Goal: Task Accomplishment & Management: Use online tool/utility

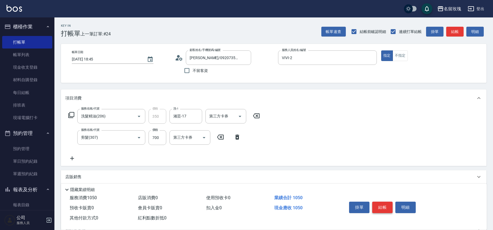
click at [378, 206] on button "結帳" at bounding box center [382, 206] width 20 height 11
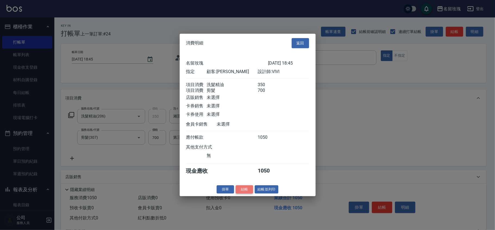
click at [243, 192] on button "結帳" at bounding box center [244, 189] width 17 height 8
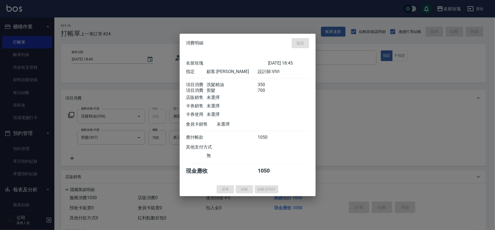
type input "[DATE] 19:21"
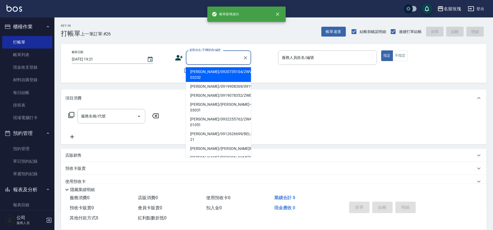
click at [214, 56] on input "顧客姓名/手機號碼/編號" at bounding box center [214, 58] width 52 height 10
click at [214, 71] on li "[PERSON_NAME]/0920735104/ZWVI-03232" at bounding box center [218, 74] width 65 height 15
type input "[PERSON_NAME]/0920735104/ZWVI-03232"
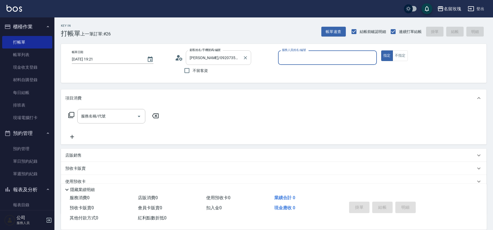
type input "VIVI-2"
click at [179, 55] on icon at bounding box center [179, 58] width 8 height 8
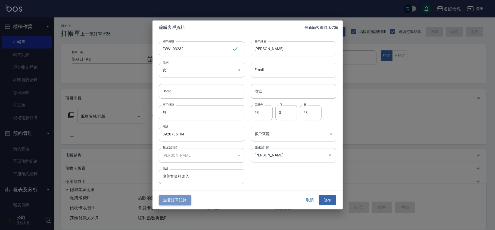
click at [176, 197] on button "查看訂單記錄" at bounding box center [175, 200] width 32 height 10
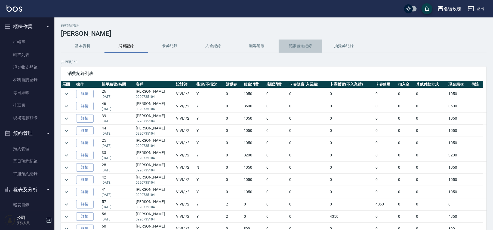
click at [293, 46] on button "簡訊發送紀錄" at bounding box center [301, 45] width 44 height 13
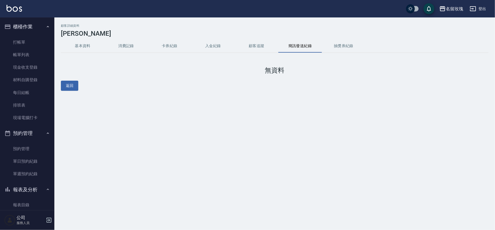
click at [343, 43] on button "抽獎券紀錄" at bounding box center [344, 45] width 44 height 13
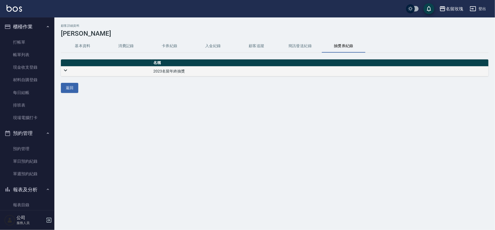
click at [68, 71] on icon at bounding box center [65, 70] width 7 height 7
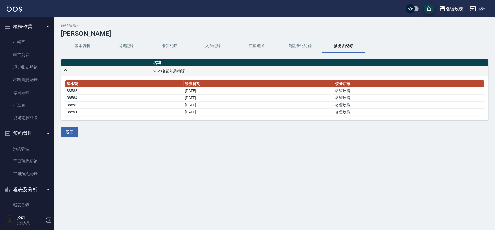
click at [72, 72] on td at bounding box center [106, 71] width 91 height 10
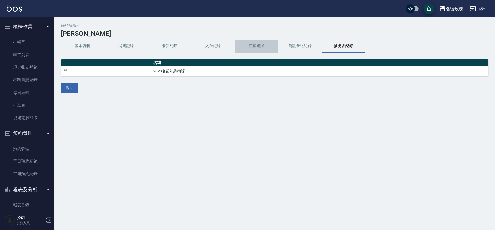
click at [248, 42] on button "顧客追蹤" at bounding box center [257, 45] width 44 height 13
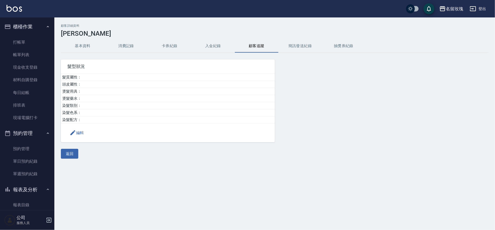
click at [197, 44] on button "入金紀錄" at bounding box center [214, 45] width 44 height 13
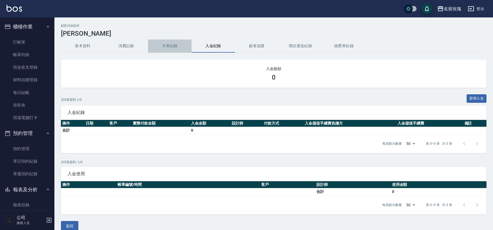
click at [178, 47] on button "卡券紀錄" at bounding box center [170, 45] width 44 height 13
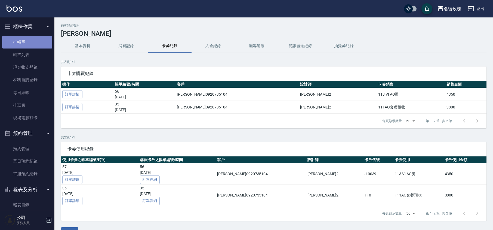
click at [38, 45] on link "打帳單" at bounding box center [27, 42] width 50 height 13
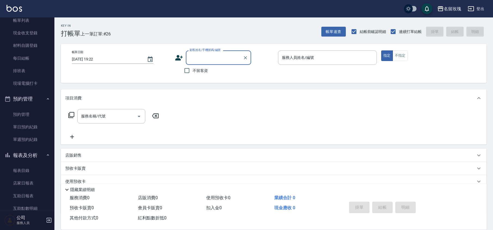
scroll to position [109, 0]
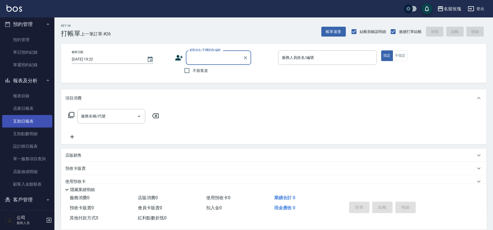
click at [23, 126] on link "互助日報表" at bounding box center [27, 121] width 50 height 13
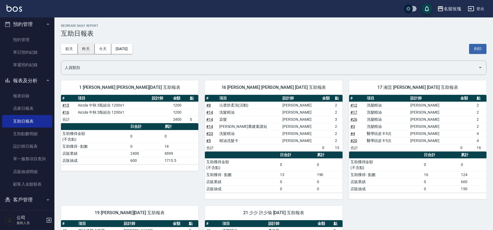
click at [91, 52] on button "昨天" at bounding box center [86, 49] width 17 height 10
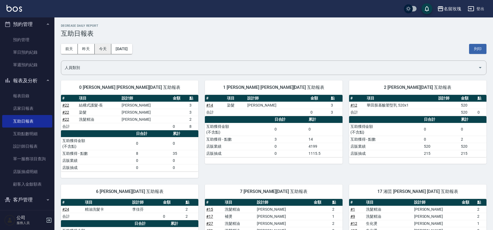
click at [103, 51] on button "今天" at bounding box center [103, 49] width 17 height 10
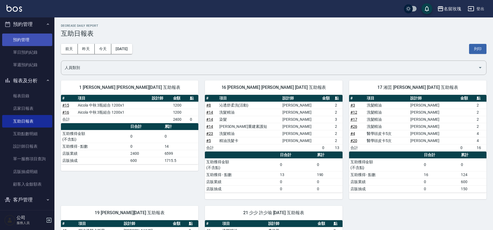
click at [32, 37] on link "預約管理" at bounding box center [27, 39] width 50 height 13
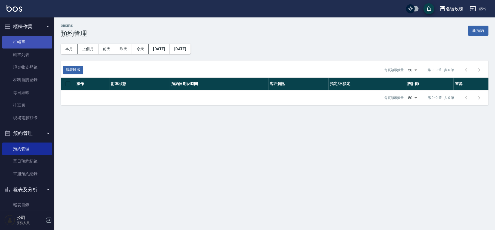
click at [35, 40] on link "打帳單" at bounding box center [27, 42] width 50 height 13
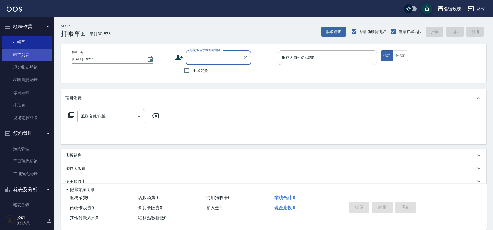
click at [30, 57] on link "帳單列表" at bounding box center [27, 54] width 50 height 13
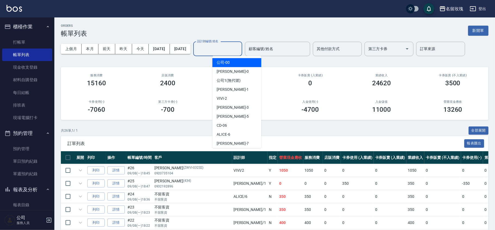
click at [227, 51] on input "設計師編號/姓名" at bounding box center [218, 49] width 44 height 10
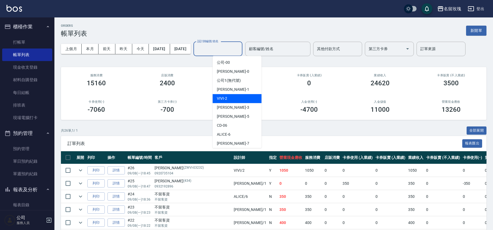
click at [234, 100] on div "VIVI -2" at bounding box center [236, 98] width 49 height 9
type input "VIVI-2"
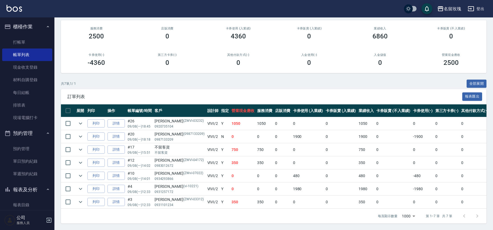
scroll to position [54, 0]
click at [76, 117] on td at bounding box center [80, 123] width 11 height 13
click at [76, 119] on button "expand row" at bounding box center [80, 123] width 8 height 8
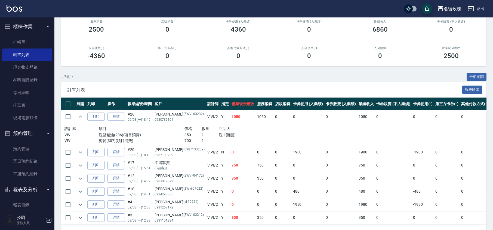
click at [81, 122] on td at bounding box center [80, 116] width 11 height 13
click at [82, 116] on icon "expand row" at bounding box center [80, 116] width 7 height 7
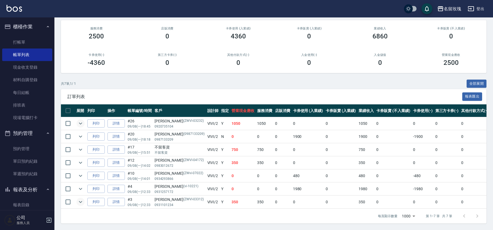
click at [78, 198] on icon "expand row" at bounding box center [80, 201] width 7 height 7
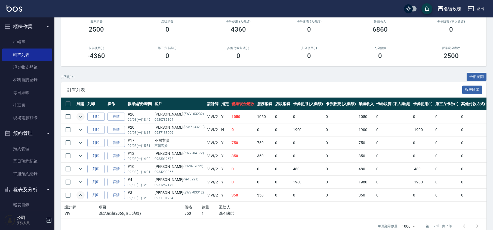
click at [83, 178] on td at bounding box center [80, 181] width 11 height 13
click at [79, 181] on icon "expand row" at bounding box center [80, 181] width 7 height 7
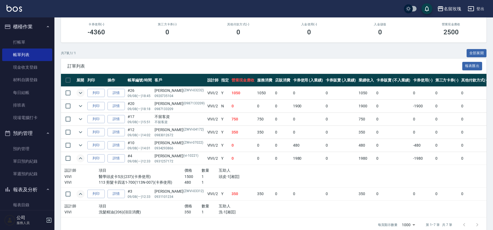
scroll to position [93, 0]
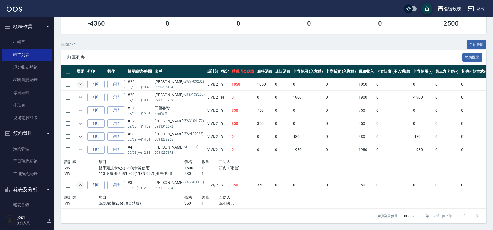
click at [80, 135] on td at bounding box center [80, 136] width 11 height 13
click at [82, 133] on icon "expand row" at bounding box center [80, 136] width 7 height 7
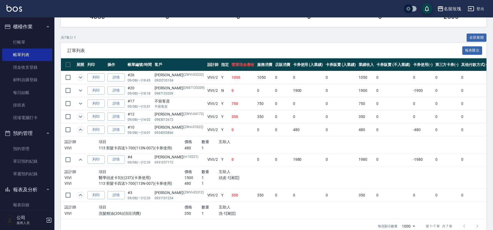
click at [83, 117] on icon "expand row" at bounding box center [80, 116] width 7 height 7
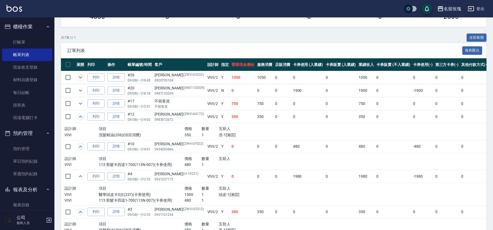
click at [79, 116] on icon "expand row" at bounding box center [80, 116] width 7 height 7
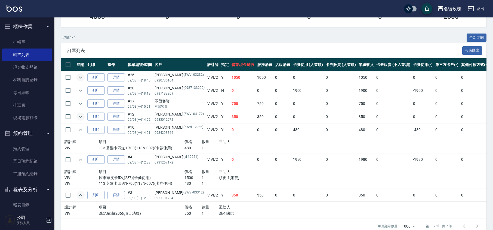
drag, startPoint x: 81, startPoint y: 130, endPoint x: 81, endPoint y: 135, distance: 5.2
click at [81, 130] on icon "expand row" at bounding box center [80, 129] width 3 height 2
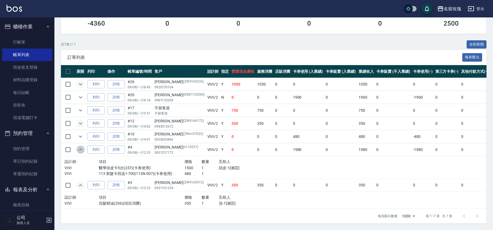
click at [79, 146] on icon "expand row" at bounding box center [80, 149] width 7 height 7
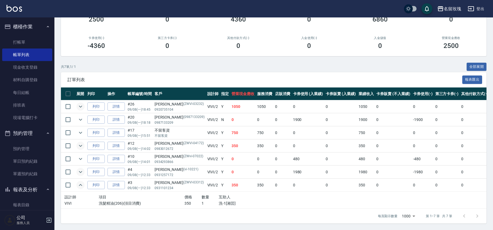
scroll to position [70, 0]
click at [77, 168] on icon "expand row" at bounding box center [80, 171] width 7 height 7
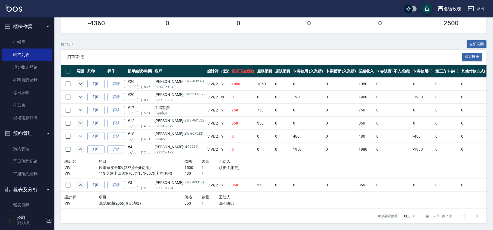
scroll to position [93, 0]
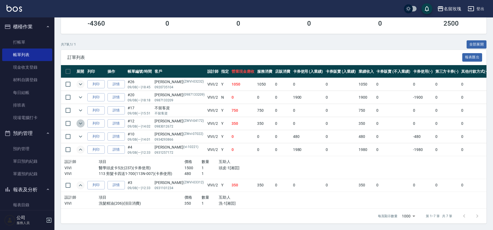
click at [82, 120] on icon "expand row" at bounding box center [80, 123] width 7 height 7
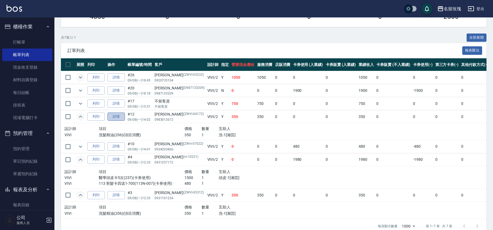
click at [112, 115] on link "詳情" at bounding box center [115, 116] width 17 height 8
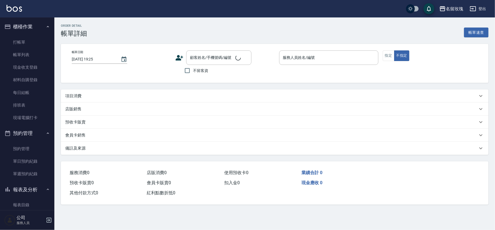
type input "[DATE] 14:02"
type input "VIVI-2"
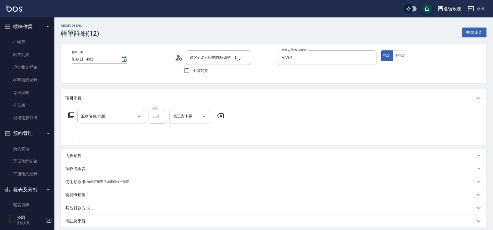
type input "[PERSON_NAME]/0983012672/ZWVI-04172"
type input "洗髮精油(206)"
click at [74, 137] on icon at bounding box center [72, 137] width 4 height 4
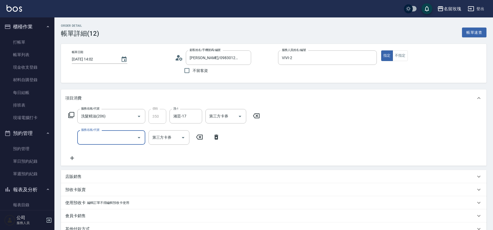
click at [99, 143] on div "服務名稱/代號" at bounding box center [111, 137] width 68 height 14
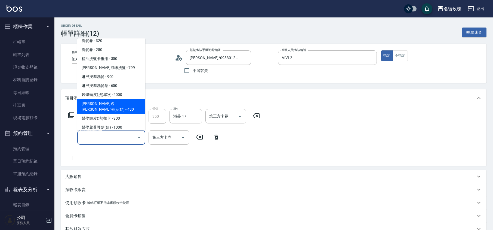
scroll to position [181, 0]
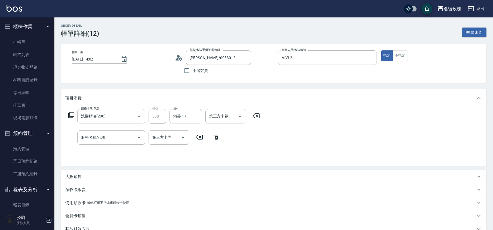
click at [94, 200] on p "編輯訂單不得編輯預收卡使用" at bounding box center [108, 203] width 42 height 6
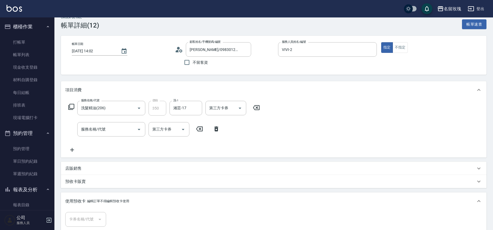
scroll to position [0, 0]
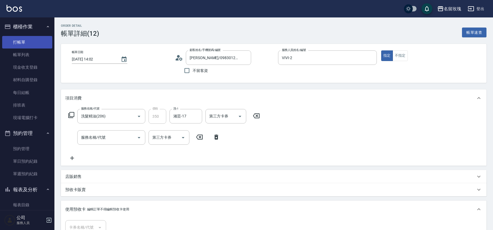
click at [29, 44] on link "打帳單" at bounding box center [27, 42] width 50 height 13
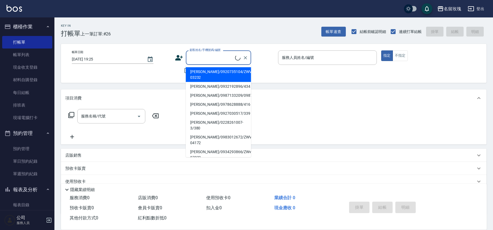
click at [207, 60] on input "顧客姓名/手機號碼/編號" at bounding box center [211, 58] width 47 height 10
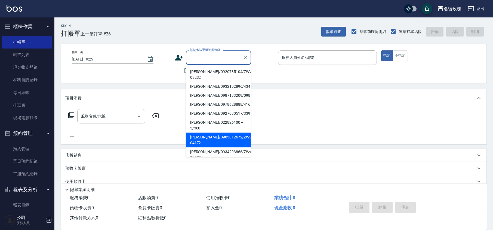
click at [226, 142] on li "[PERSON_NAME]/0983012672/ZWVI-04172" at bounding box center [218, 139] width 65 height 15
type input "[PERSON_NAME]/0983012672/ZWVI-04172"
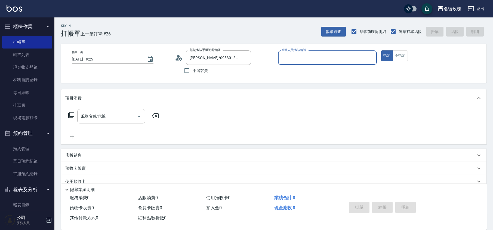
type input "VIVI-2"
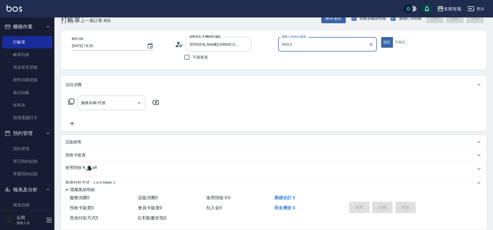
scroll to position [36, 0]
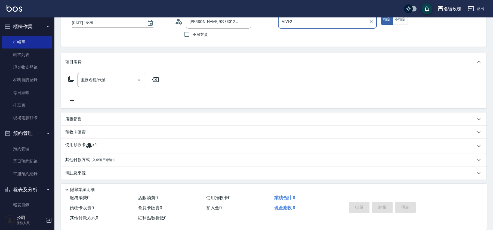
click at [103, 144] on div "使用預收卡 x4" at bounding box center [270, 146] width 410 height 8
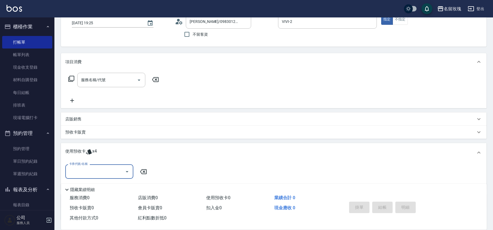
scroll to position [0, 0]
click at [89, 167] on input "卡券代號/名稱" at bounding box center [95, 171] width 55 height 10
click at [89, 168] on input "卡券代號/名稱" at bounding box center [95, 171] width 55 height 10
click at [100, 166] on div "卡券代號/名稱" at bounding box center [99, 171] width 68 height 14
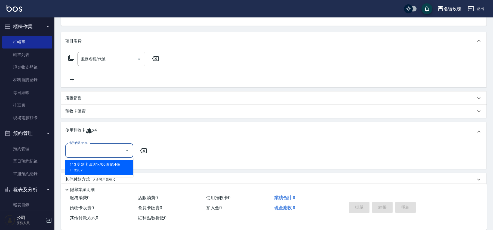
scroll to position [78, 0]
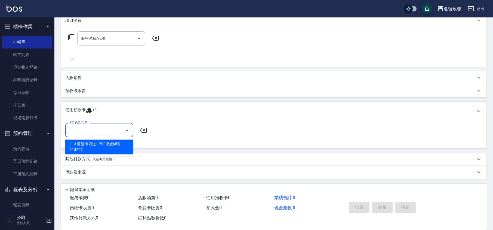
click at [95, 126] on input "卡券代號/名稱" at bounding box center [95, 130] width 55 height 10
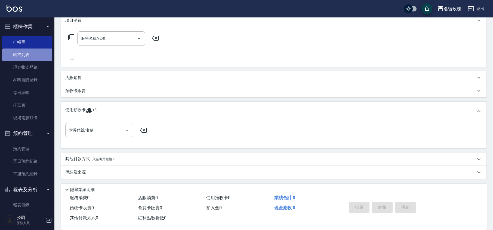
click at [35, 51] on link "帳單列表" at bounding box center [27, 54] width 50 height 13
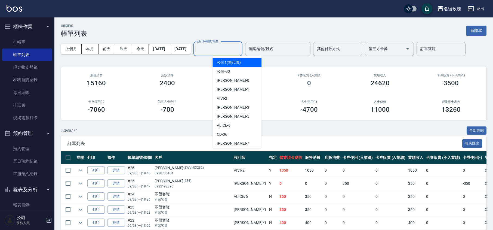
click at [232, 50] on input "設計師編號/姓名" at bounding box center [218, 49] width 44 height 10
click at [232, 100] on div "VIVI -2" at bounding box center [236, 98] width 49 height 9
type input "VIVI-2"
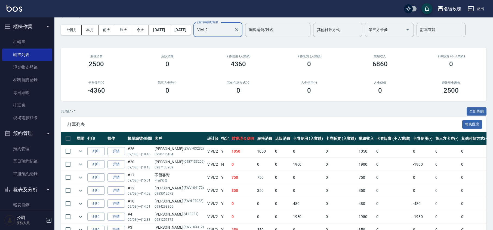
scroll to position [54, 0]
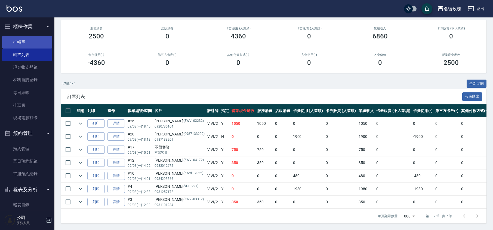
click at [27, 44] on link "打帳單" at bounding box center [27, 42] width 50 height 13
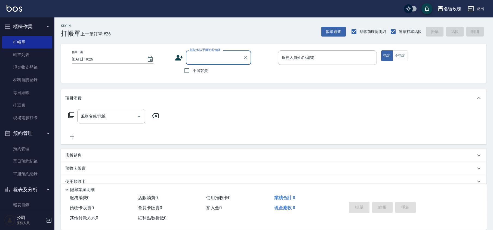
click at [205, 60] on input "顧客姓名/手機號碼/編號" at bounding box center [214, 58] width 52 height 10
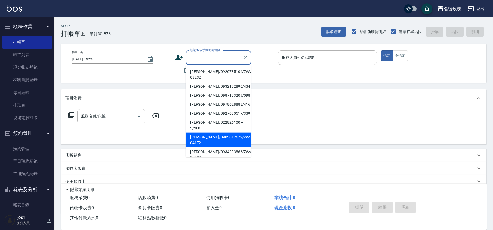
click at [217, 136] on li "[PERSON_NAME]/0983012672/ZWVI-04172" at bounding box center [218, 139] width 65 height 15
type input "[PERSON_NAME]/0983012672/ZWVI-04172"
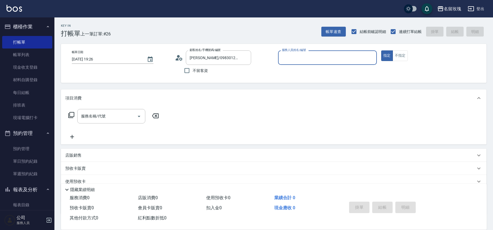
type input "VIVI-2"
click at [246, 56] on icon "Clear" at bounding box center [245, 57] width 3 height 3
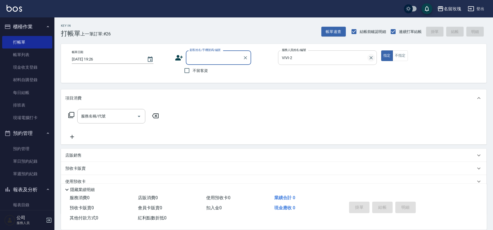
click at [371, 60] on icon "Clear" at bounding box center [370, 57] width 5 height 5
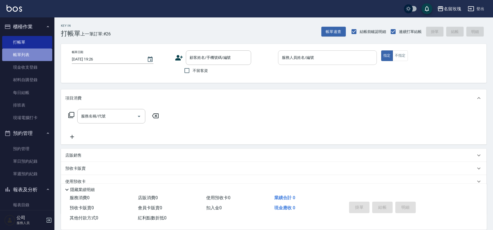
click at [37, 57] on link "帳單列表" at bounding box center [27, 54] width 50 height 13
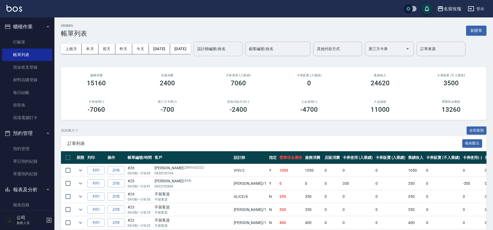
click at [227, 50] on input "設計師編號/姓名" at bounding box center [218, 49] width 44 height 10
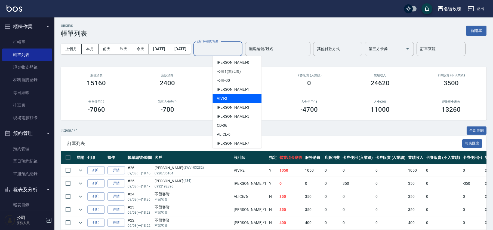
click at [230, 97] on div "VIVI -2" at bounding box center [236, 98] width 49 height 9
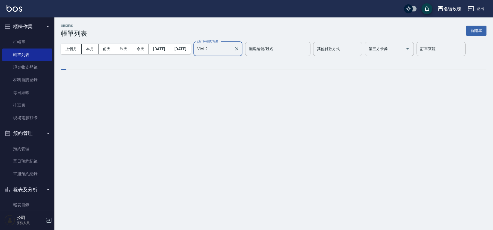
type input "VIVI-2"
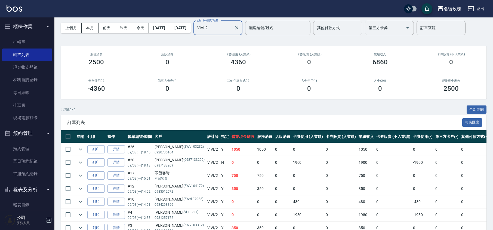
scroll to position [54, 0]
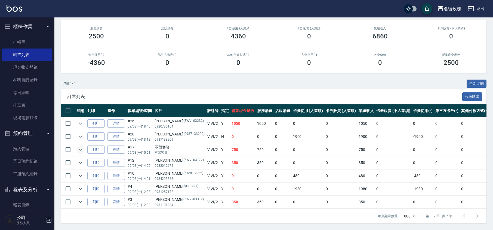
click at [81, 146] on icon "expand row" at bounding box center [80, 149] width 7 height 7
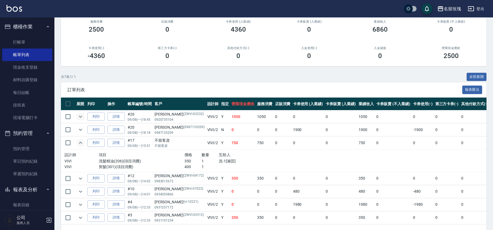
click at [81, 116] on icon "expand row" at bounding box center [80, 116] width 7 height 7
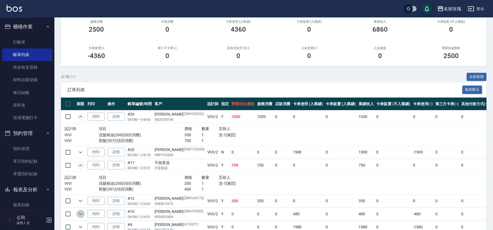
click at [81, 212] on icon "expand row" at bounding box center [80, 213] width 7 height 7
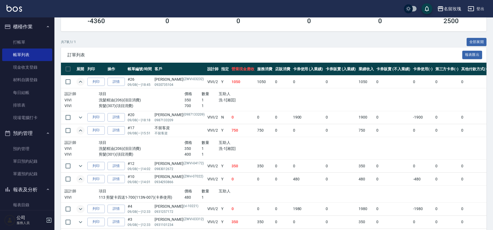
scroll to position [90, 0]
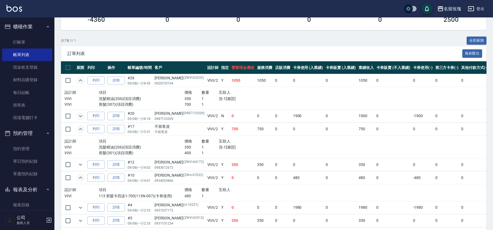
click at [78, 117] on icon "expand row" at bounding box center [80, 116] width 7 height 7
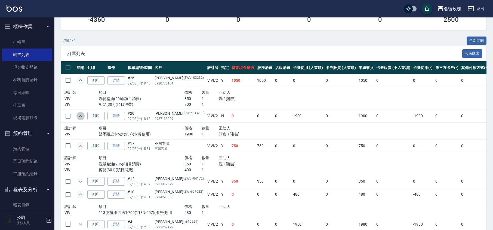
click at [78, 118] on icon "expand row" at bounding box center [80, 116] width 7 height 7
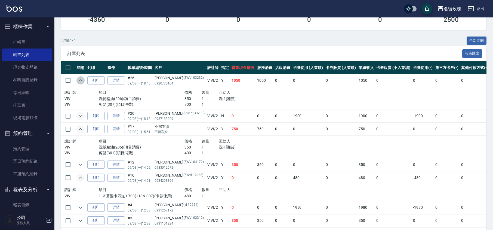
click at [81, 80] on icon "expand row" at bounding box center [80, 80] width 3 height 2
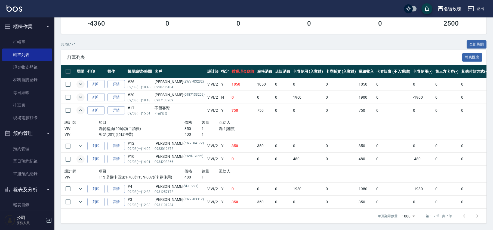
click at [80, 107] on icon "expand row" at bounding box center [80, 110] width 7 height 7
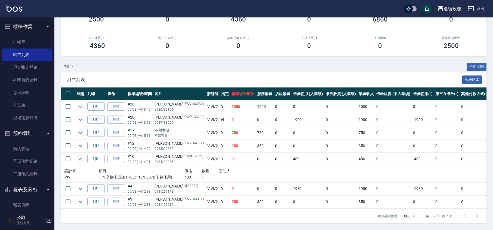
click at [83, 157] on td at bounding box center [80, 158] width 11 height 13
click at [83, 155] on icon "expand row" at bounding box center [80, 158] width 7 height 7
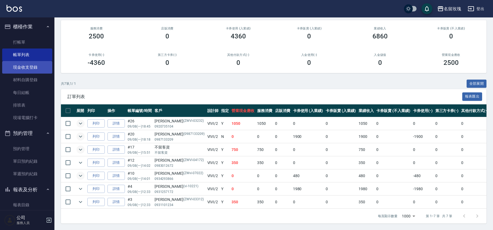
scroll to position [54, 0]
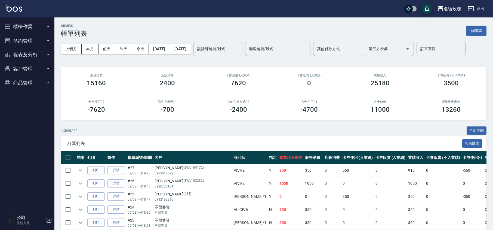
click at [221, 49] on input "設計師編號/姓名" at bounding box center [218, 49] width 44 height 10
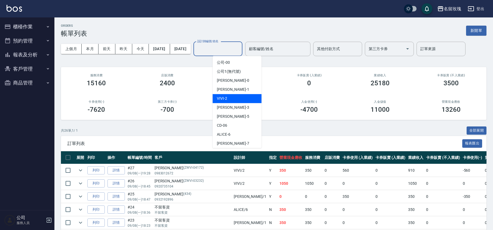
click at [245, 99] on div "VIVI -2" at bounding box center [236, 98] width 49 height 9
type input "VIVI-2"
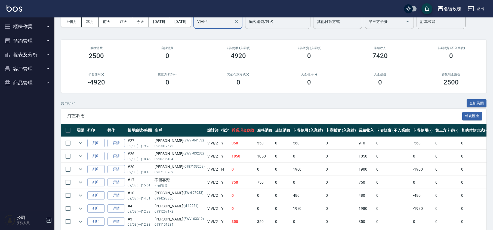
scroll to position [54, 0]
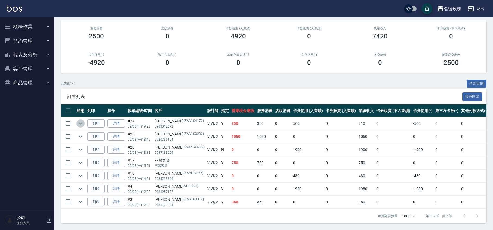
click at [80, 120] on icon "expand row" at bounding box center [80, 123] width 7 height 7
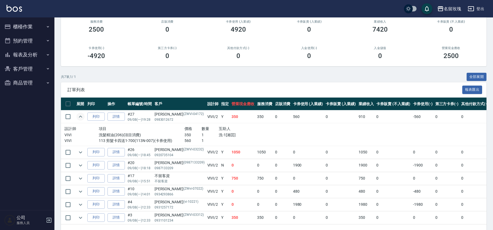
click at [80, 116] on icon "expand row" at bounding box center [80, 116] width 7 height 7
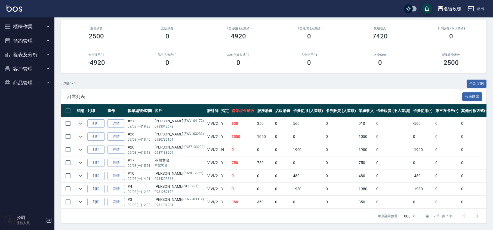
click at [29, 23] on button "櫃檯作業" at bounding box center [27, 27] width 50 height 14
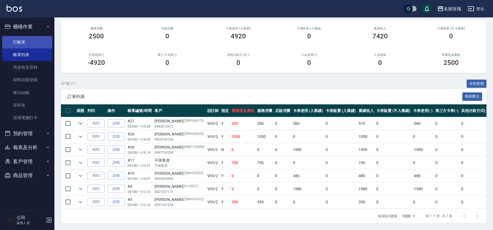
click at [30, 39] on link "打帳單" at bounding box center [27, 42] width 50 height 13
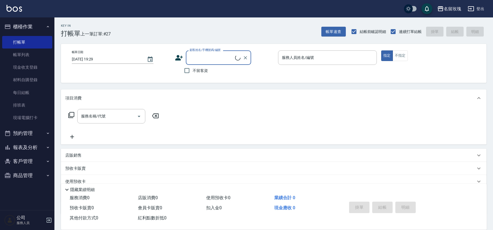
click at [209, 55] on input "顧客姓名/手機號碼/編號" at bounding box center [211, 58] width 47 height 10
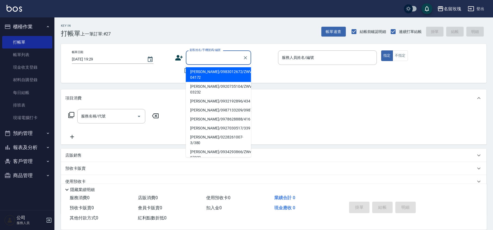
click at [211, 78] on li "[PERSON_NAME]/0983012672/ZWVI-04172" at bounding box center [218, 74] width 65 height 15
type input "[PERSON_NAME]/0983012672/ZWVI-04172"
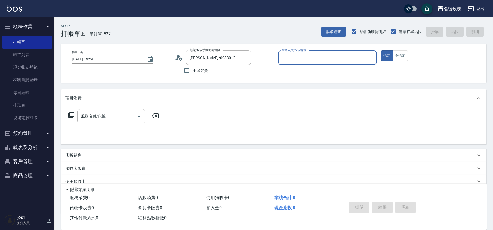
type input "VIVI-2"
click at [178, 62] on div "顧客姓名/手機號碼/編號 李明英/0983012672/ZWVI-04172 顧客姓名/手機號碼/編號" at bounding box center [224, 57] width 99 height 14
click at [179, 58] on icon at bounding box center [179, 58] width 8 height 8
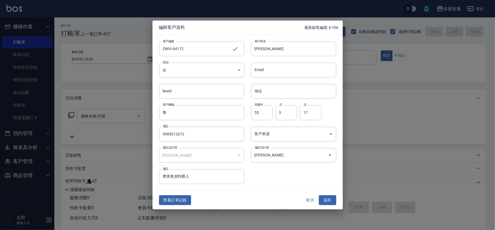
click at [310, 199] on button "取消" at bounding box center [310, 200] width 17 height 10
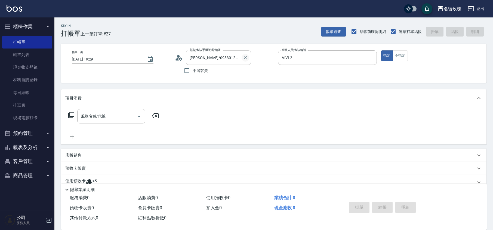
click at [243, 56] on icon "Clear" at bounding box center [245, 57] width 5 height 5
click at [373, 56] on icon "Clear" at bounding box center [370, 57] width 5 height 5
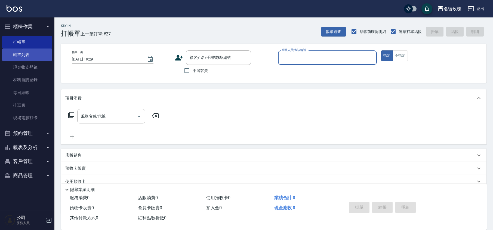
click at [19, 52] on link "帳單列表" at bounding box center [27, 54] width 50 height 13
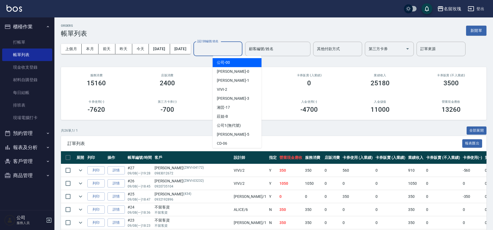
click at [240, 50] on input "設計師編號/姓名" at bounding box center [218, 49] width 44 height 10
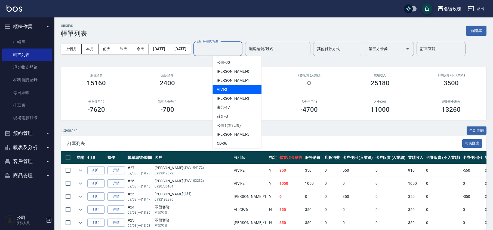
click at [231, 89] on div "VIVI -2" at bounding box center [236, 89] width 49 height 9
type input "VIVI-2"
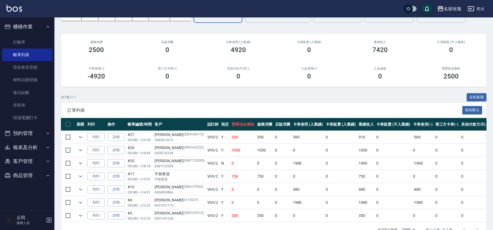
scroll to position [54, 0]
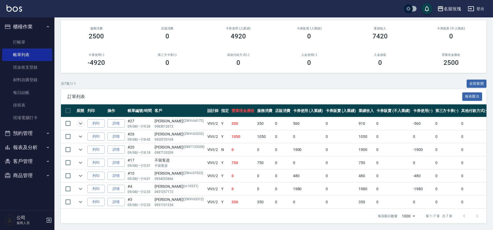
click at [82, 120] on icon "expand row" at bounding box center [80, 123] width 7 height 7
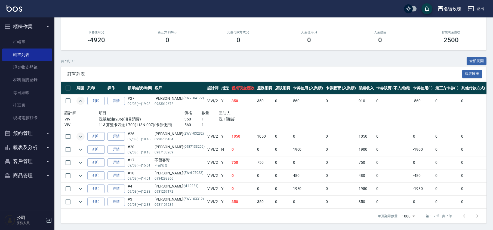
click at [81, 133] on icon "expand row" at bounding box center [80, 136] width 7 height 7
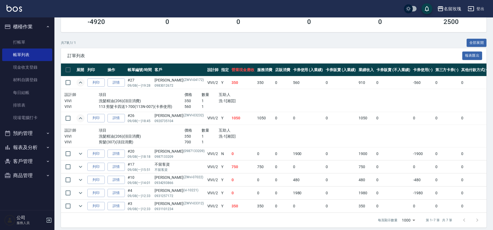
scroll to position [98, 0]
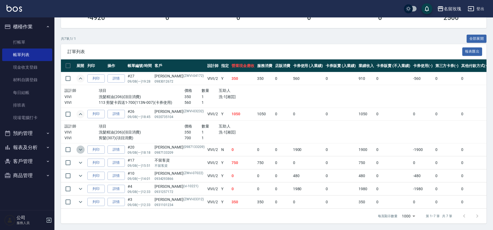
click at [82, 146] on icon "expand row" at bounding box center [80, 149] width 7 height 7
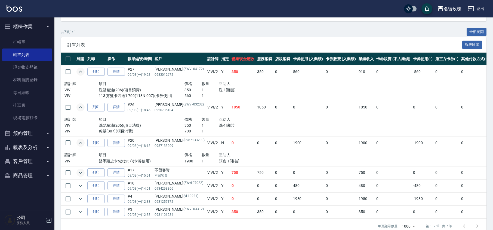
click at [82, 175] on icon "expand row" at bounding box center [80, 172] width 7 height 7
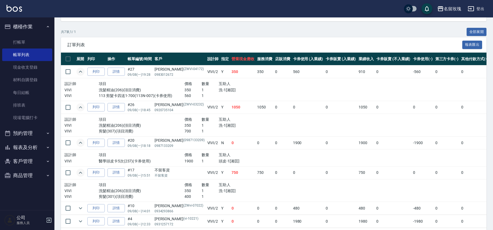
scroll to position [138, 0]
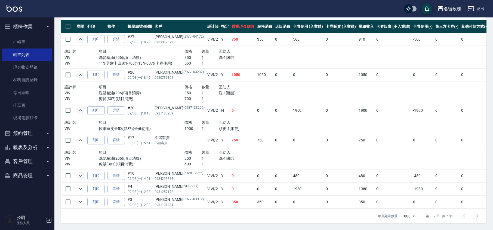
click at [82, 172] on icon "expand row" at bounding box center [80, 175] width 7 height 7
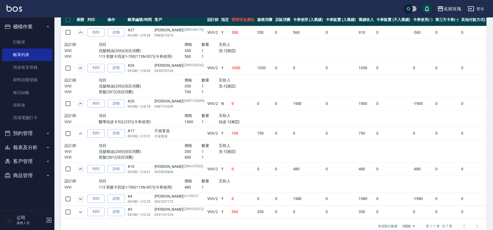
click at [81, 200] on icon "expand row" at bounding box center [80, 198] width 7 height 7
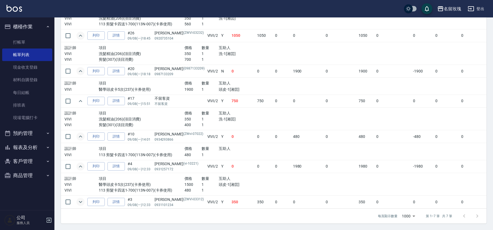
click at [78, 198] on icon "expand row" at bounding box center [80, 201] width 7 height 7
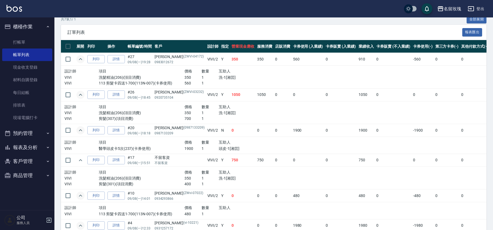
scroll to position [177, 0]
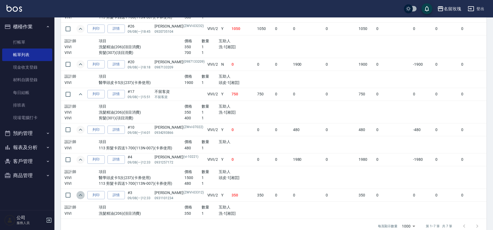
click at [81, 197] on icon "expand row" at bounding box center [80, 195] width 7 height 7
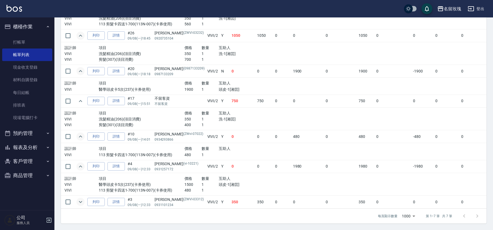
click at [79, 163] on icon "expand row" at bounding box center [80, 166] width 7 height 7
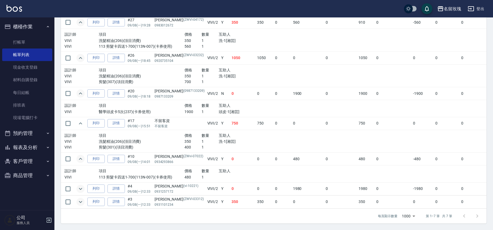
scroll to position [155, 0]
click at [82, 157] on td at bounding box center [80, 158] width 11 height 13
click at [80, 156] on button "expand row" at bounding box center [80, 159] width 8 height 8
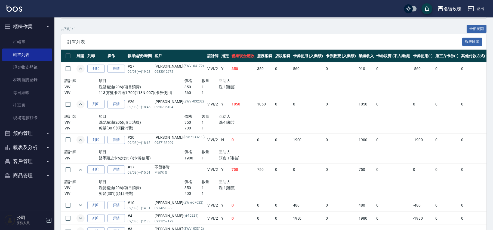
scroll to position [138, 0]
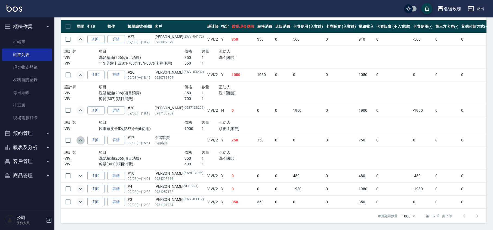
click at [81, 139] on icon "expand row" at bounding box center [80, 140] width 3 height 2
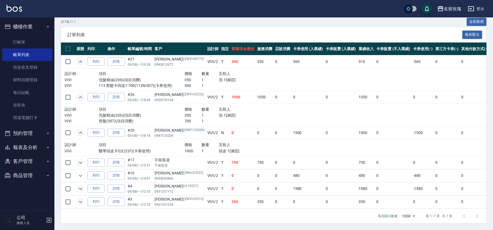
scroll to position [115, 0]
click at [79, 159] on icon "expand row" at bounding box center [80, 162] width 7 height 7
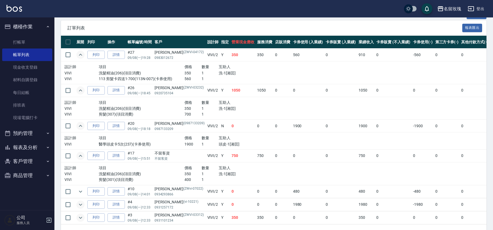
scroll to position [138, 0]
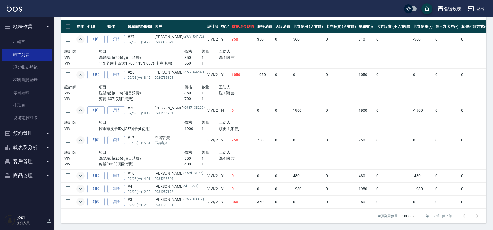
click at [81, 172] on icon "expand row" at bounding box center [80, 175] width 7 height 7
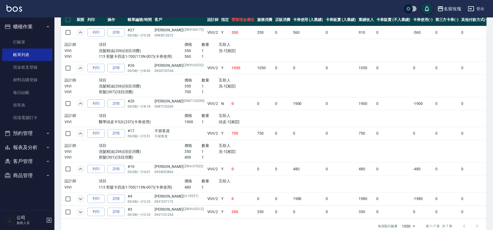
click at [82, 32] on icon "expand row" at bounding box center [80, 32] width 7 height 7
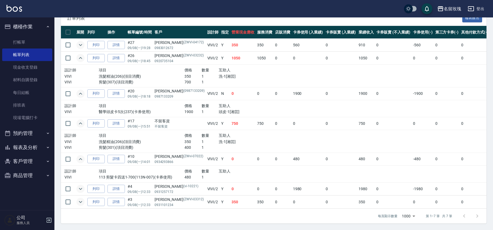
scroll to position [132, 0]
click at [81, 57] on icon "expand row" at bounding box center [80, 58] width 3 height 2
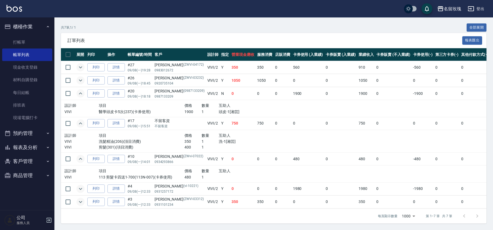
scroll to position [109, 0]
click at [81, 155] on icon "expand row" at bounding box center [80, 158] width 7 height 7
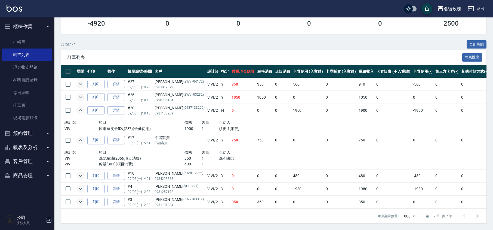
scroll to position [93, 0]
click at [80, 137] on icon "expand row" at bounding box center [80, 140] width 7 height 7
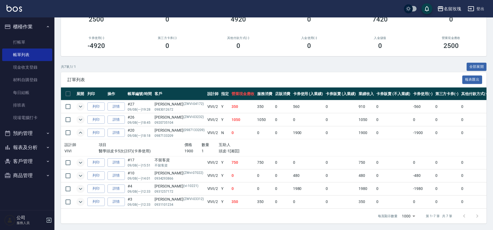
scroll to position [70, 0]
click at [81, 129] on icon "expand row" at bounding box center [80, 132] width 7 height 7
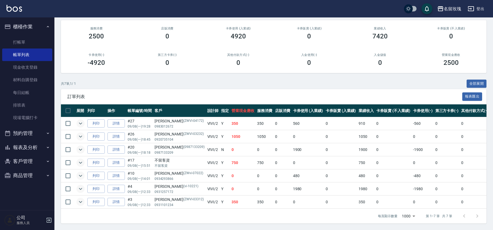
scroll to position [54, 0]
click at [22, 39] on link "打帳單" at bounding box center [27, 42] width 50 height 13
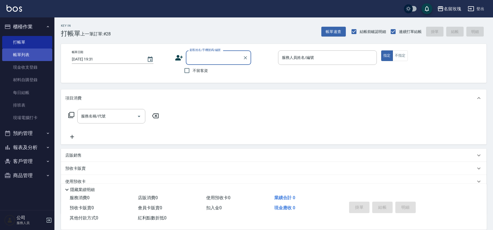
click at [9, 57] on link "帳單列表" at bounding box center [27, 54] width 50 height 13
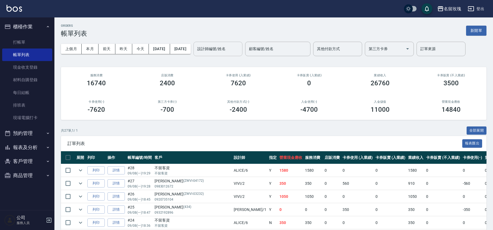
click at [240, 48] on input "設計師編號/姓名" at bounding box center [218, 49] width 44 height 10
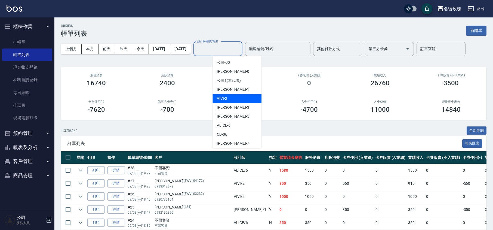
click at [231, 97] on div "VIVI -2" at bounding box center [236, 98] width 49 height 9
type input "VIVI-2"
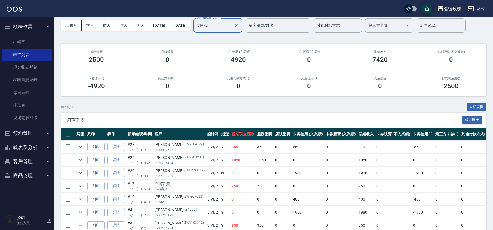
scroll to position [36, 0]
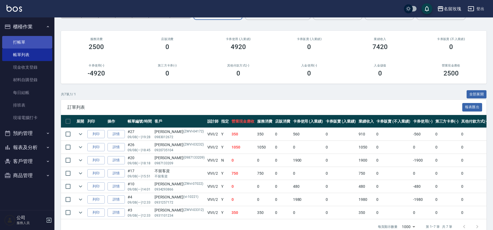
click at [21, 39] on link "打帳單" at bounding box center [27, 42] width 50 height 13
